Goal: Communication & Community: Answer question/provide support

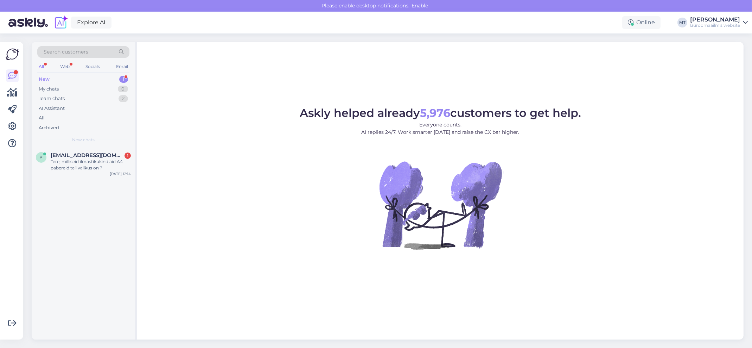
click at [44, 78] on div "New" at bounding box center [44, 79] width 11 height 7
click at [64, 156] on span "[EMAIL_ADDRESS][DOMAIN_NAME]" at bounding box center [87, 155] width 73 height 6
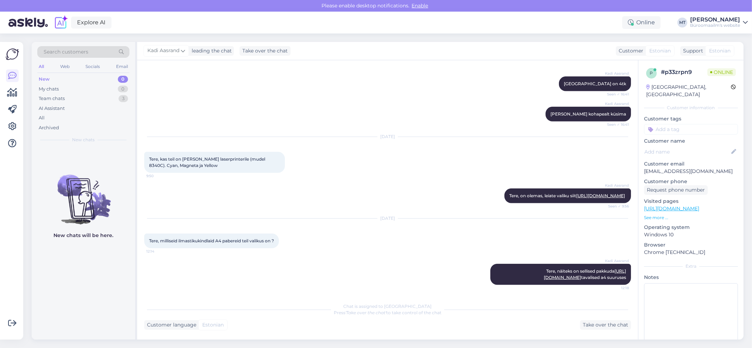
scroll to position [1040, 0]
click at [557, 275] on link "[URL][DOMAIN_NAME]" at bounding box center [585, 274] width 82 height 12
click at [8, 74] on icon at bounding box center [12, 75] width 8 height 8
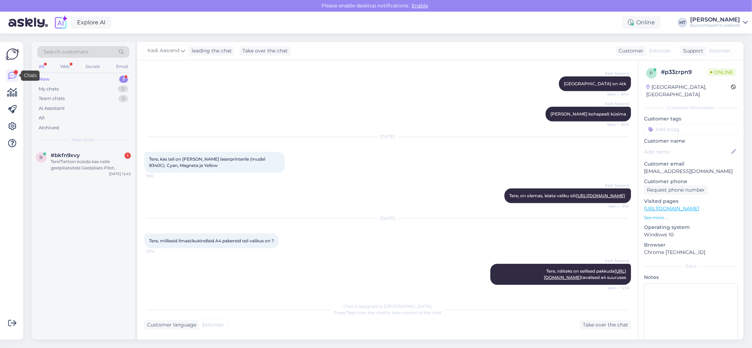
click at [43, 79] on div "New" at bounding box center [44, 79] width 11 height 7
click at [53, 155] on span "#bkfn9xvy" at bounding box center [65, 155] width 29 height 6
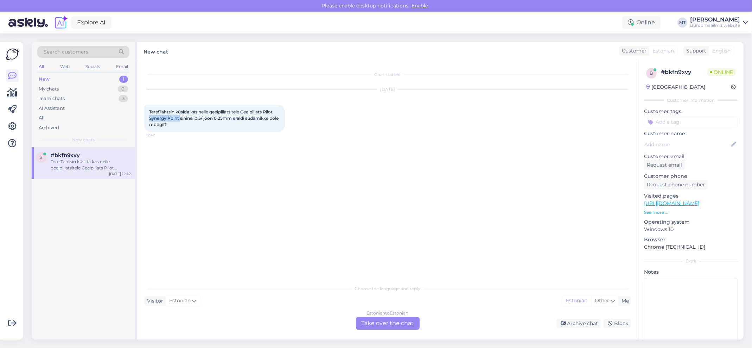
drag, startPoint x: 178, startPoint y: 116, endPoint x: 143, endPoint y: 116, distance: 35.5
click at [143, 116] on div "Chat started [DATE] Tere!Tahtsin küsida kas neile geelpliiatsitele Geelpliiats …" at bounding box center [387, 199] width 501 height 279
copy span "Synergy Point"
click at [396, 321] on div "Estonian to Estonian Take over the chat" at bounding box center [388, 323] width 64 height 13
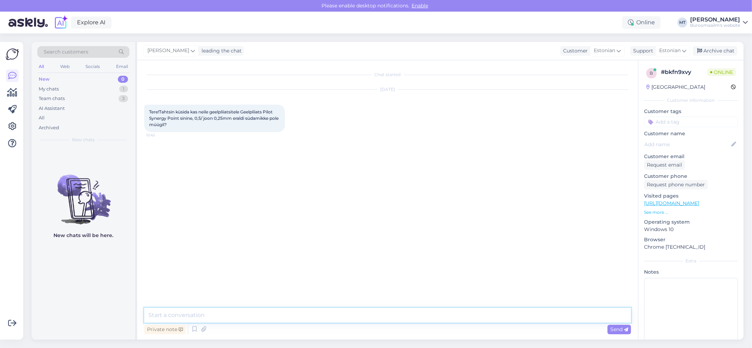
click at [174, 313] on textarea at bounding box center [387, 314] width 487 height 15
paste textarea "[URL][DOMAIN_NAME]"
click at [469, 317] on textarea "Tere. Pakume [URL][DOMAIN_NAME]," at bounding box center [387, 314] width 487 height 15
paste textarea "[URL][DOMAIN_NAME]"
type textarea "Tere. Pakume [URL][DOMAIN_NAME], [URL][DOMAIN_NAME]"
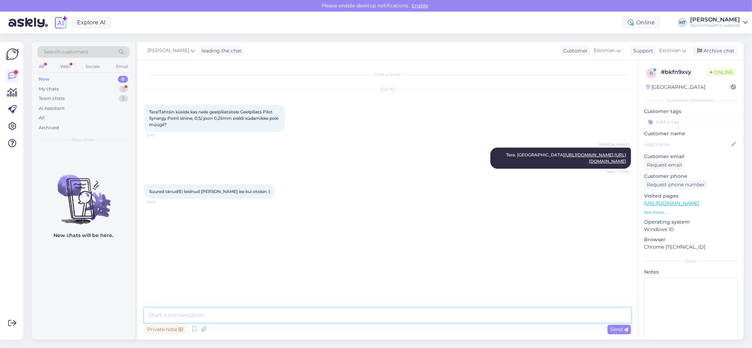
click at [171, 314] on textarea at bounding box center [387, 314] width 487 height 15
type textarea "Aitäh."
click at [708, 49] on div "Archive chat" at bounding box center [715, 50] width 44 height 9
